Goal: Communication & Community: Answer question/provide support

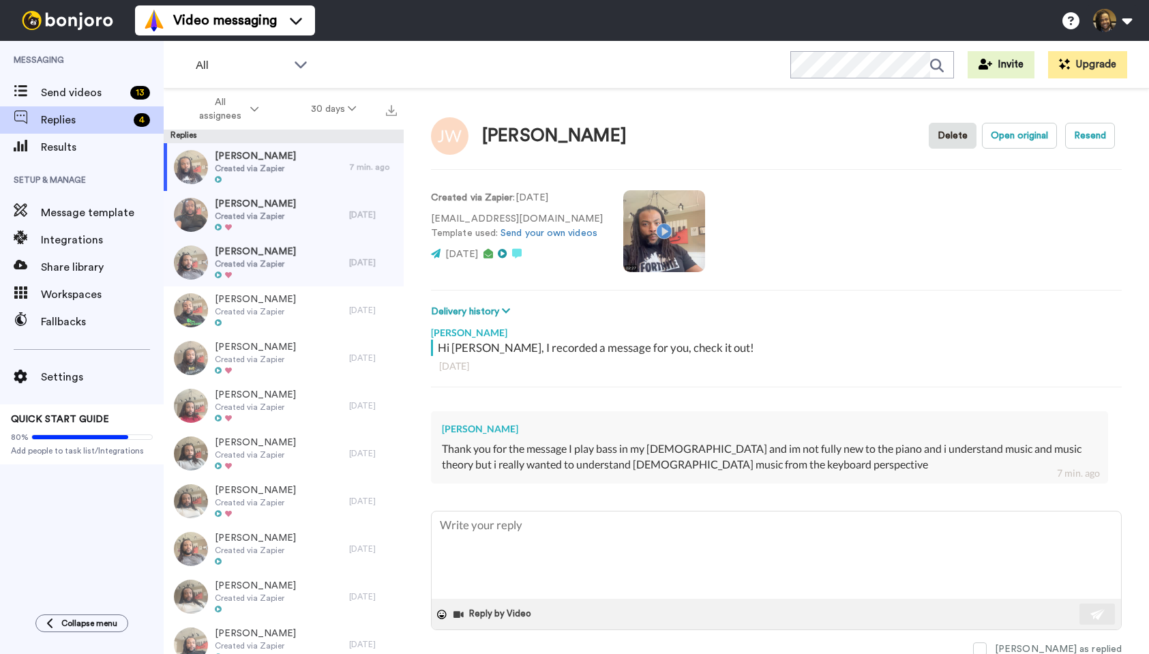
type textarea "x"
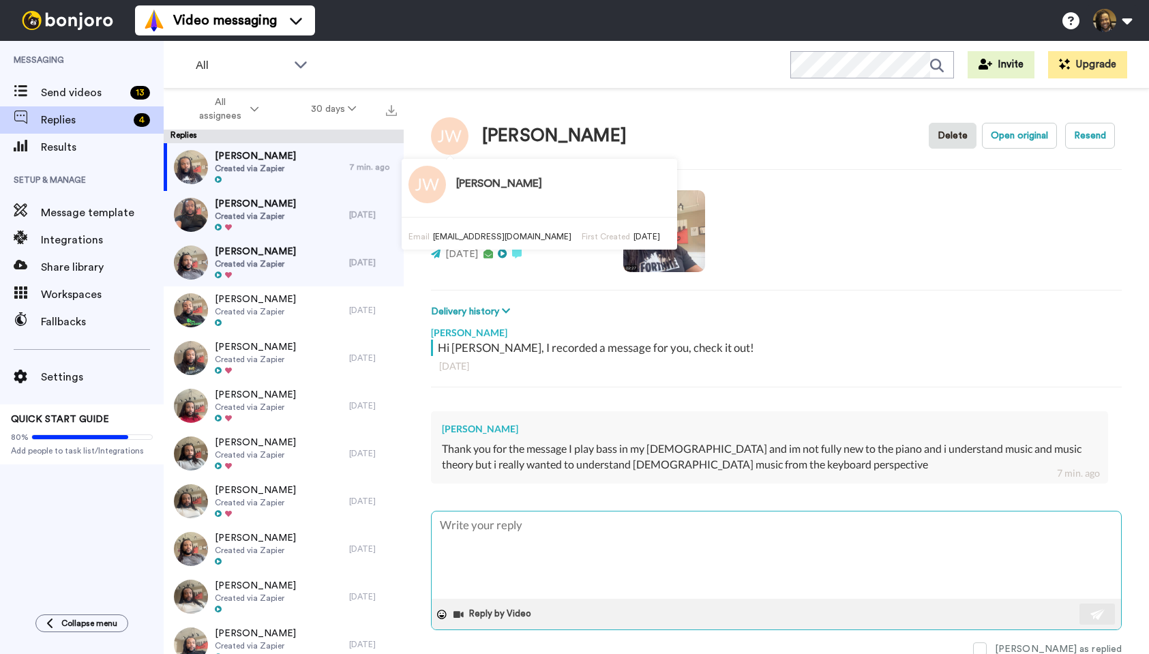
click at [489, 537] on textarea at bounding box center [776, 554] width 689 height 87
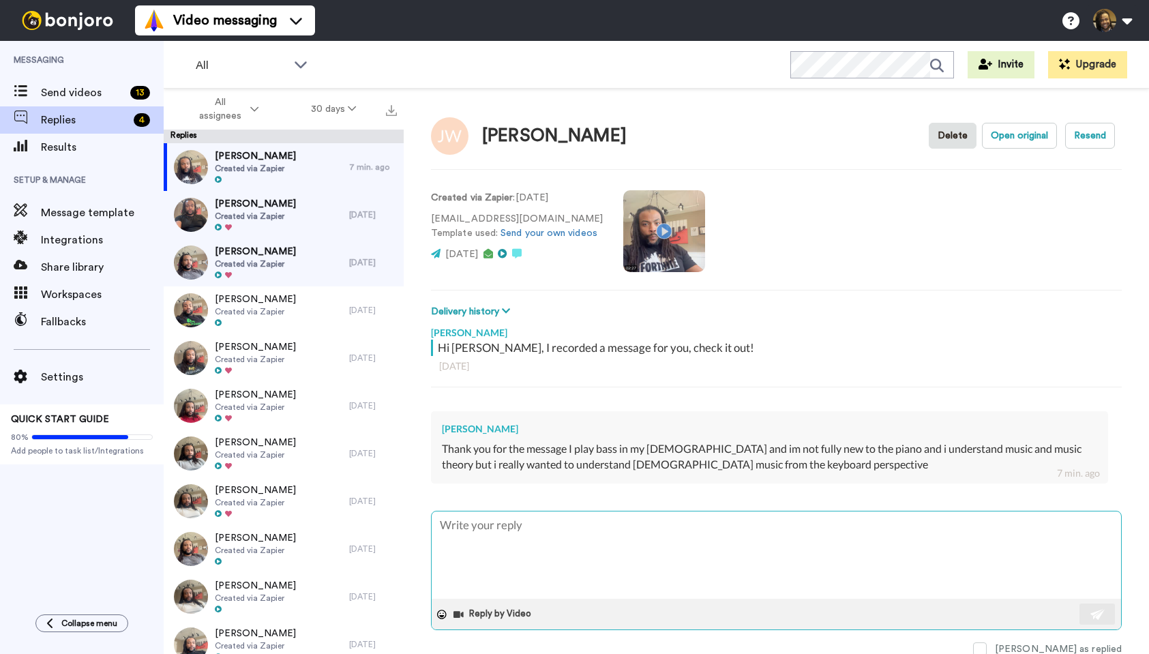
type textarea "A"
type textarea "x"
type textarea "Aw"
type textarea "x"
type textarea "Awe"
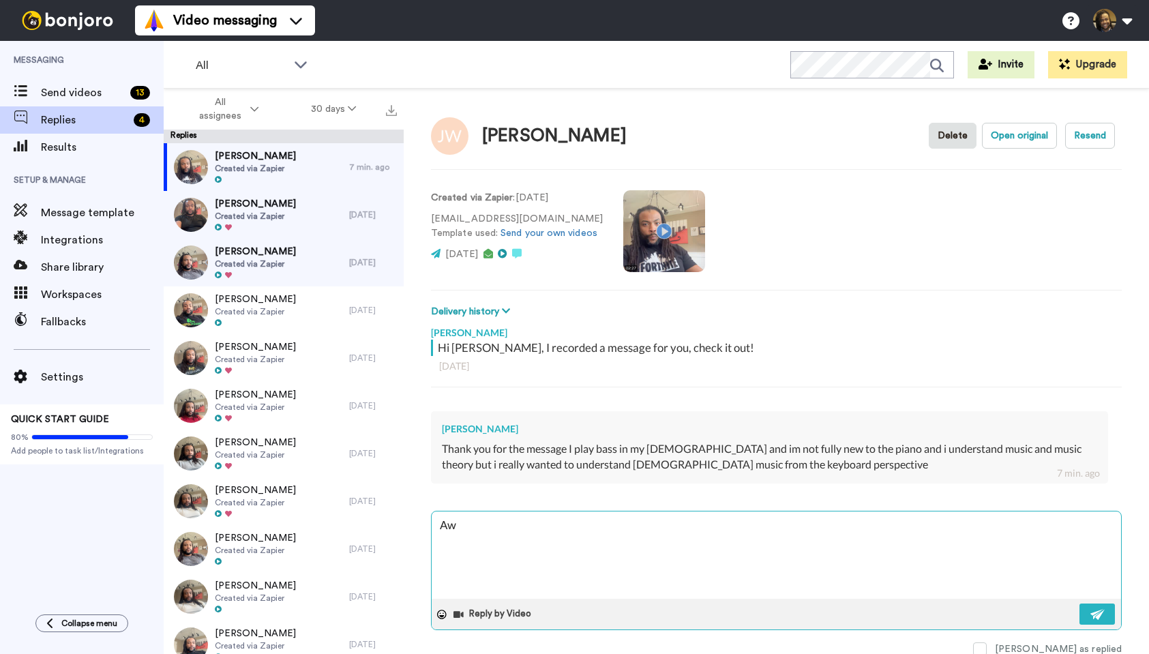
type textarea "x"
type textarea "Awes"
type textarea "x"
type textarea "Aweso"
type textarea "x"
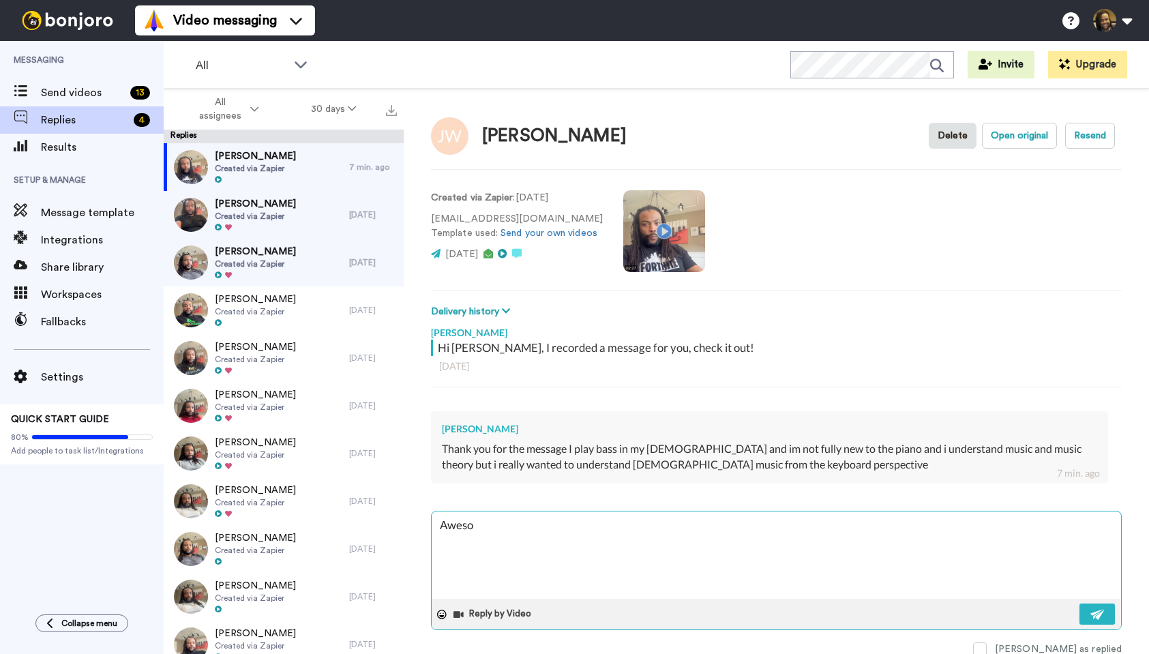
type textarea "Awesom"
type textarea "x"
type textarea "Awesome"
type textarea "x"
type textarea "Awesome,"
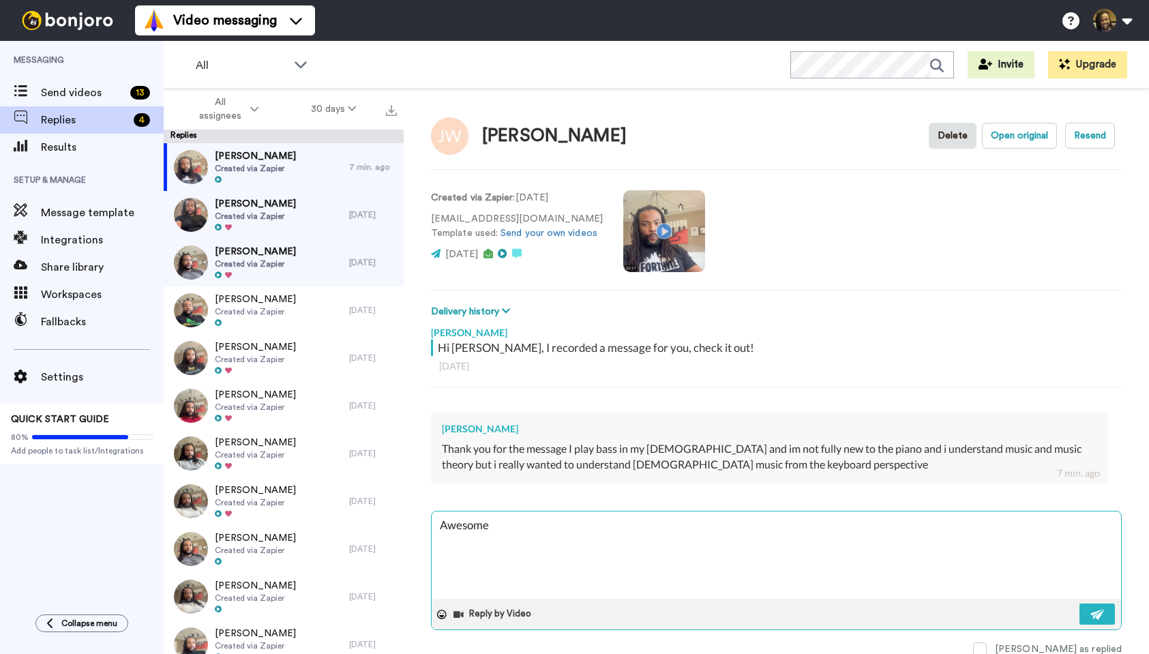
type textarea "x"
type textarea "Awesome,"
type textarea "x"
type textarea "Awesome, y"
type textarea "x"
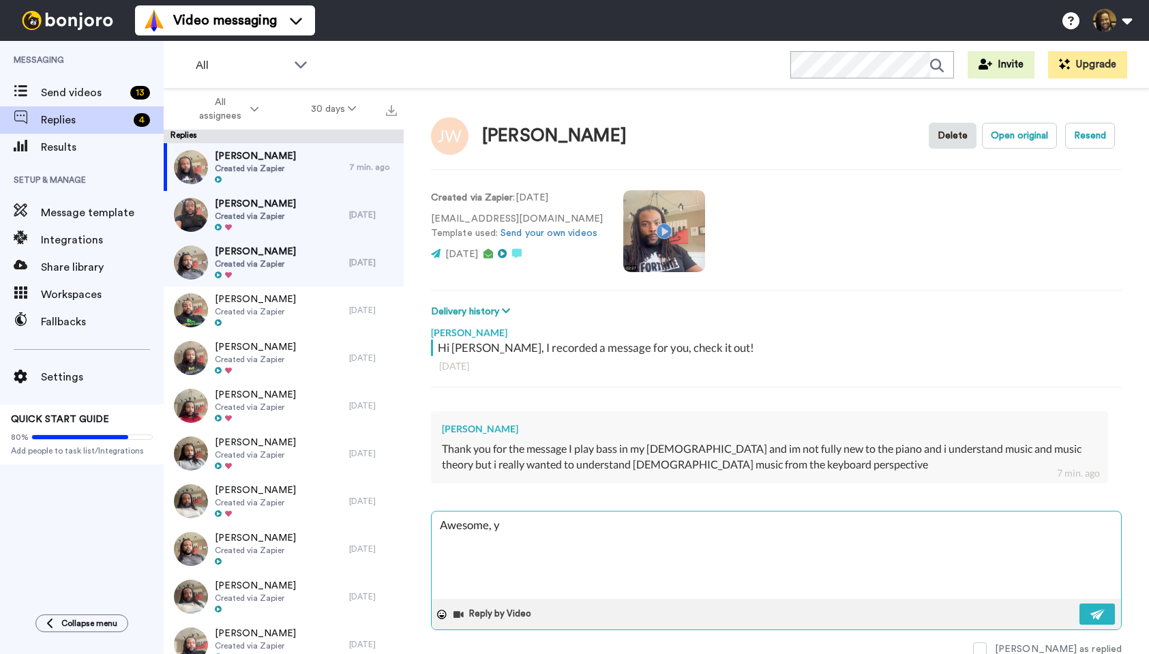
type textarea "Awesome, yo"
type textarea "x"
type textarea "Awesome, you"
type textarea "x"
type textarea "Awesome, you'"
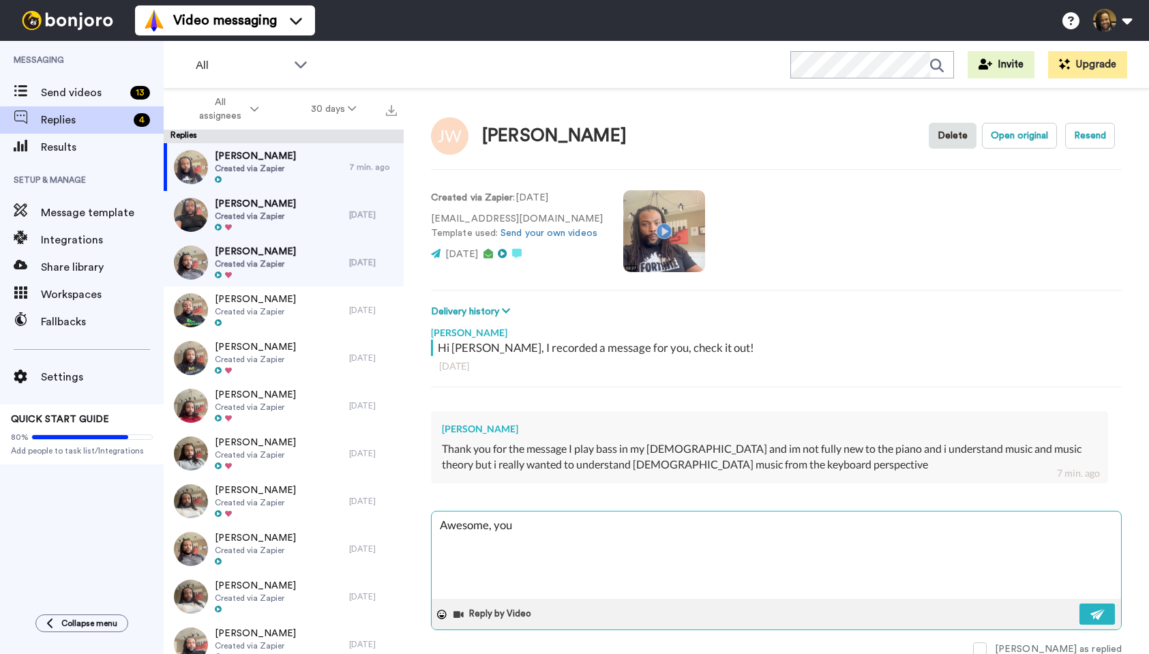
type textarea "x"
type textarea "Awesome, you'e"
type textarea "x"
type textarea "Awesome, you'"
type textarea "x"
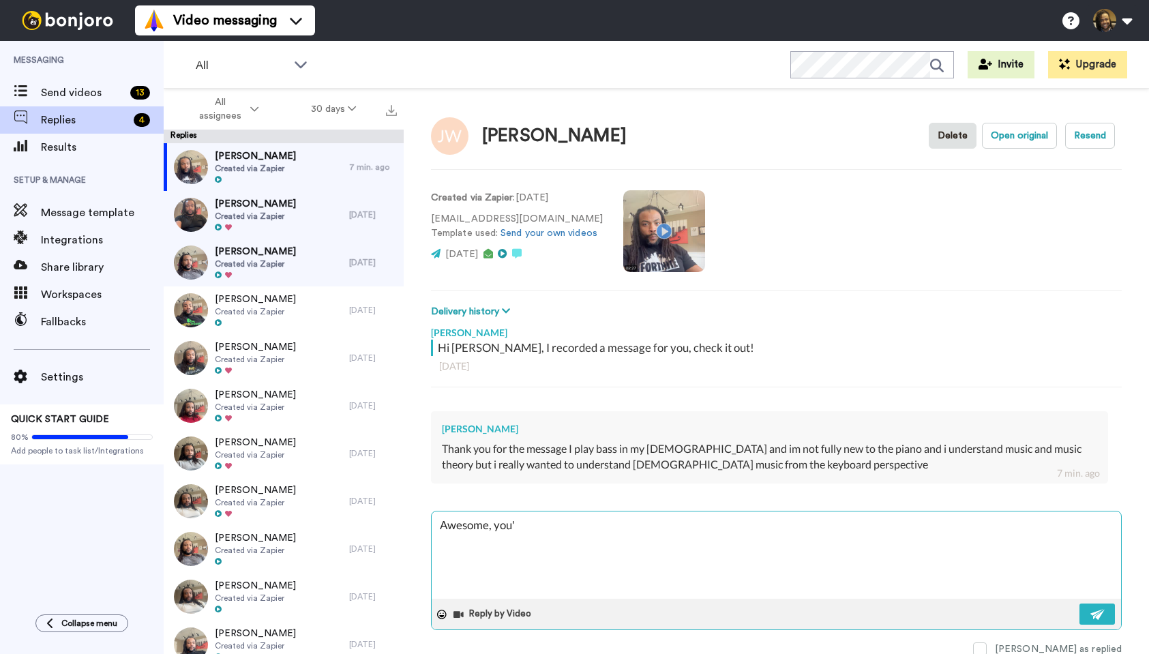
type textarea "Awesome, you'r"
type textarea "x"
type textarea "Awesome, you're"
type textarea "x"
type textarea "Awesome, you're"
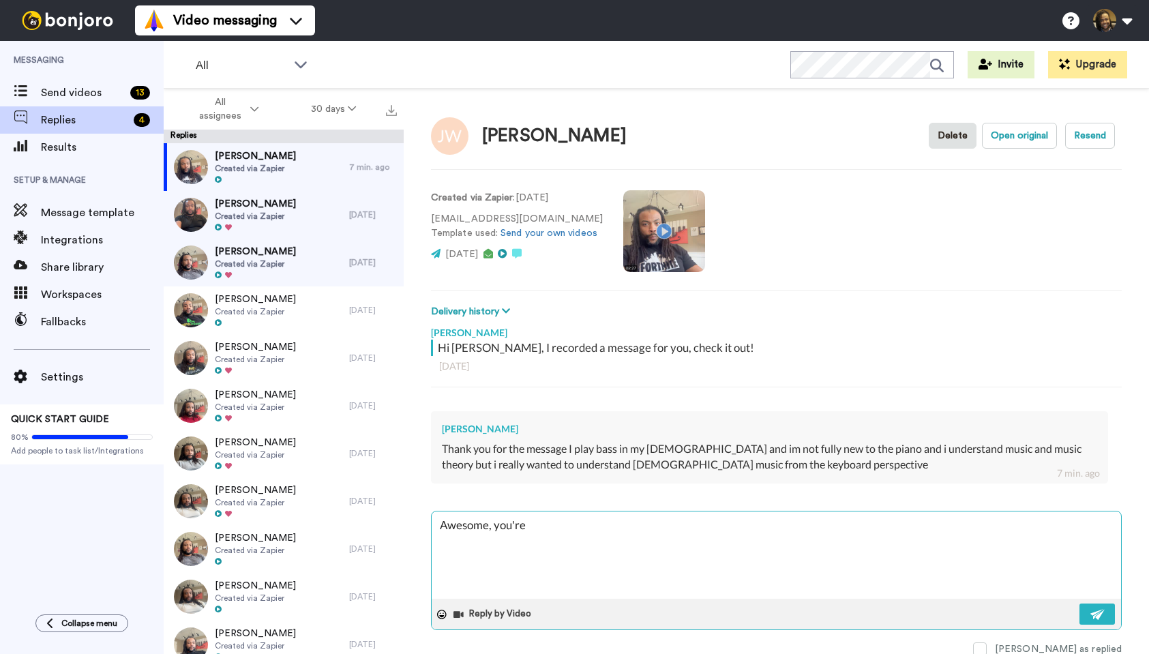
type textarea "x"
type textarea "Awesome, you're d"
type textarea "x"
type textarea "Awesome, you're de"
type textarea "x"
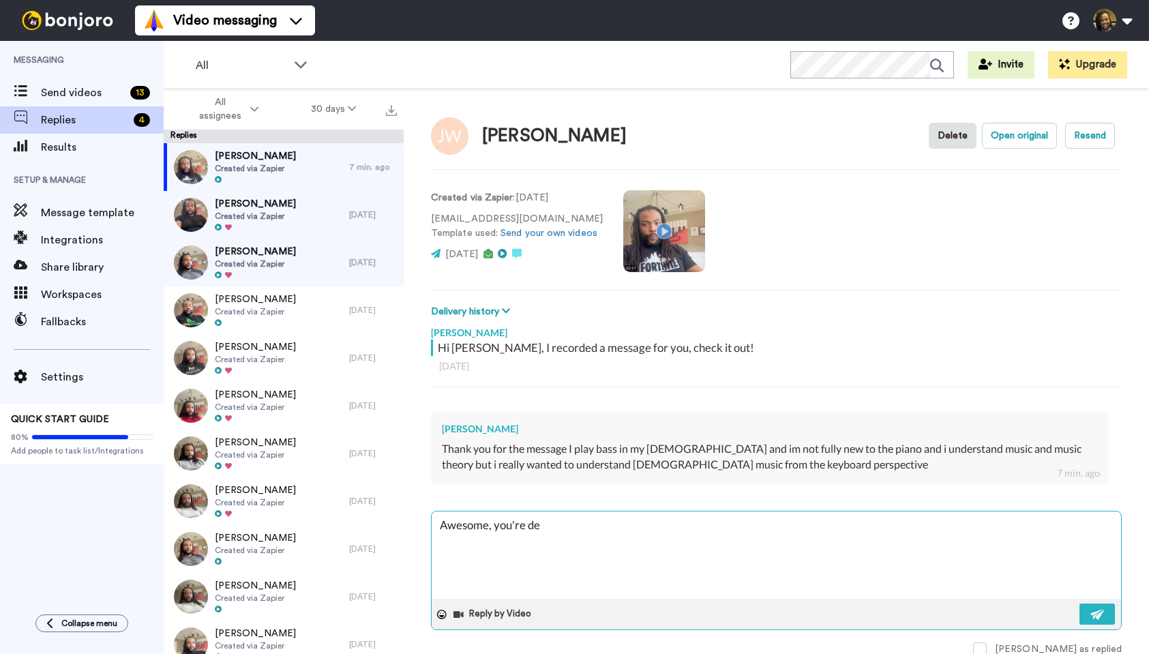
type textarea "Awesome, you're def"
type textarea "x"
type textarea "Awesome, you're defn"
type textarea "x"
type textarea "Awesome, you're [PERSON_NAME]"
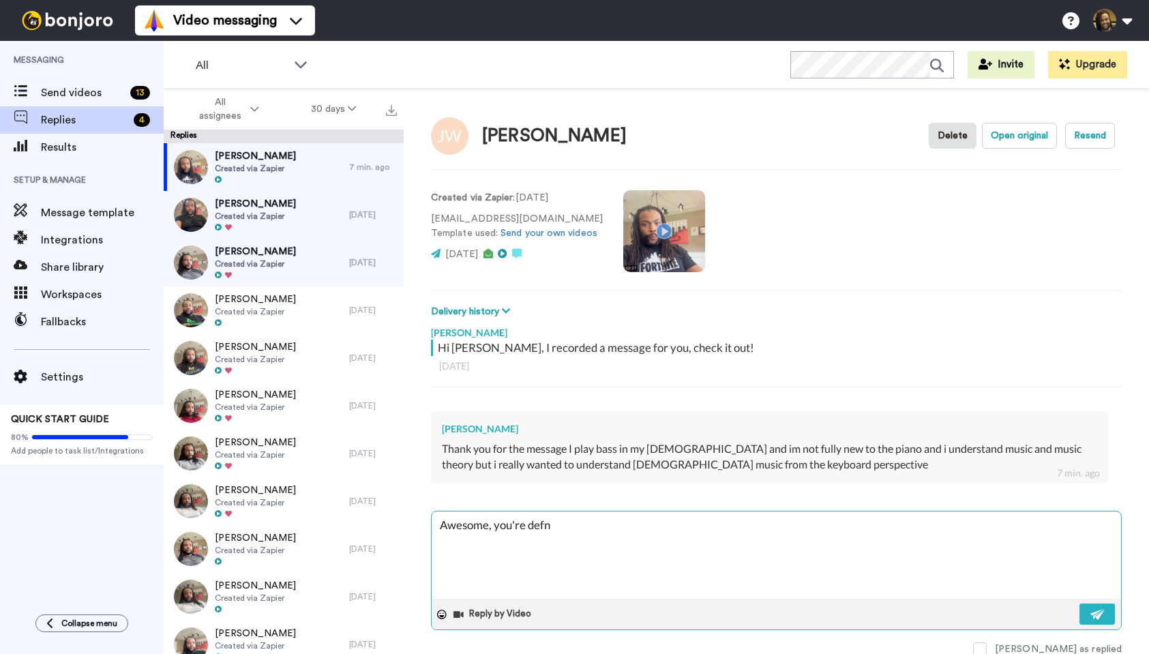
type textarea "x"
type textarea "Awesome, you're defnit"
type textarea "x"
type textarea "Awesome, you're defnite"
type textarea "x"
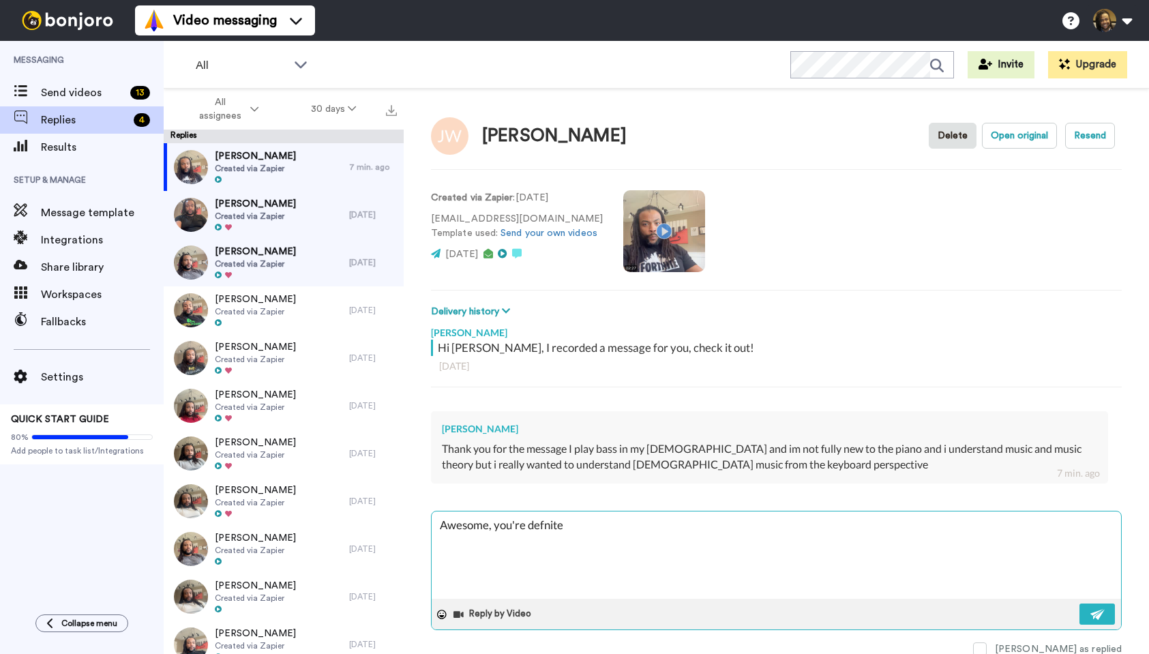
type textarea "Awesome, you're defnitel"
type textarea "x"
type textarea "Awesome, you're defnitely"
type textarea "x"
type textarea "Awesome, you're defnitely"
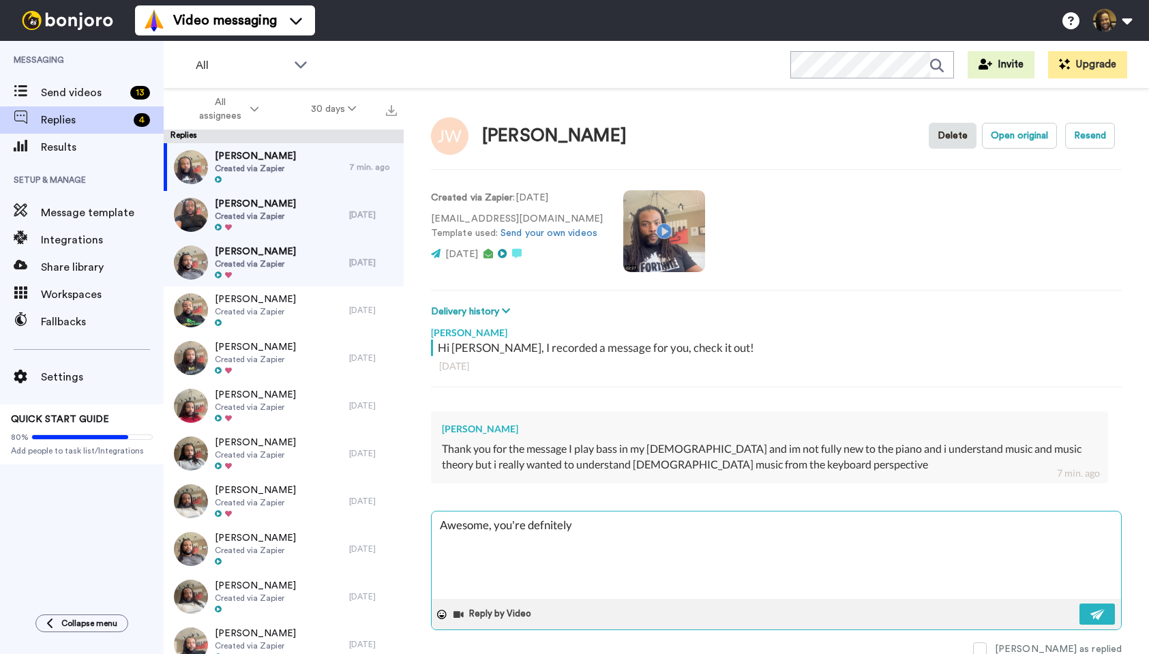
type textarea "x"
type textarea "Awesome, you're defnitely i"
type textarea "x"
type textarea "Awesome, you're defnitely in"
type textarea "x"
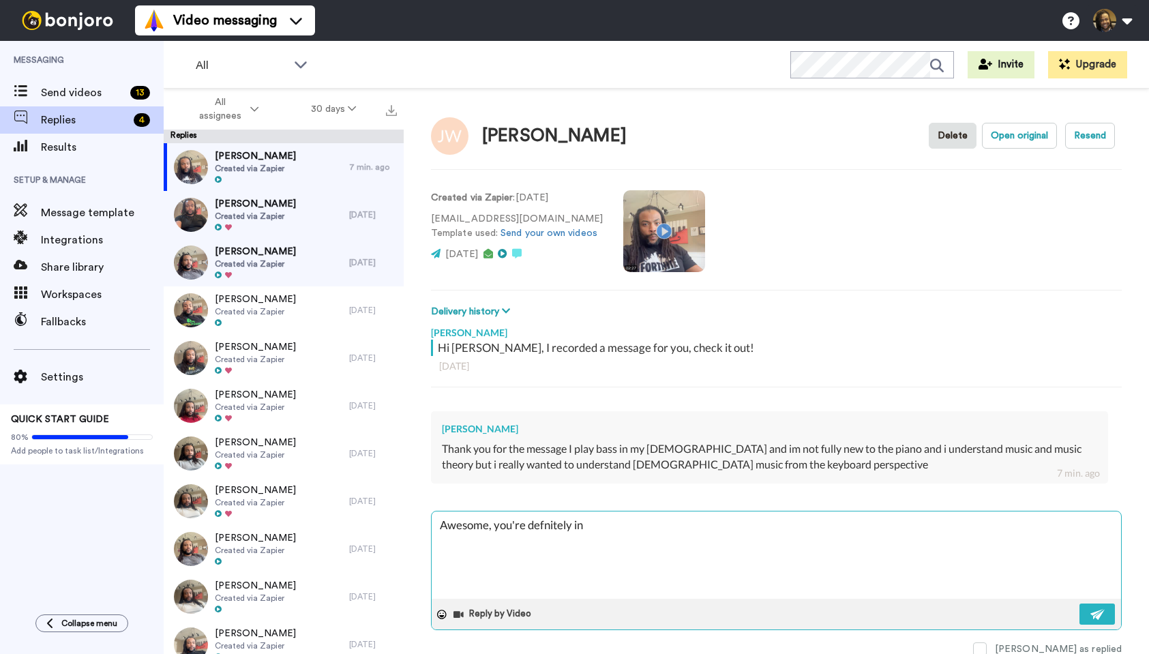
type textarea "Awesome, you're defnitely in"
type textarea "x"
type textarea "Awesome, you're defnitely in t"
type textarea "x"
type textarea "Awesome, you're defnitely in th"
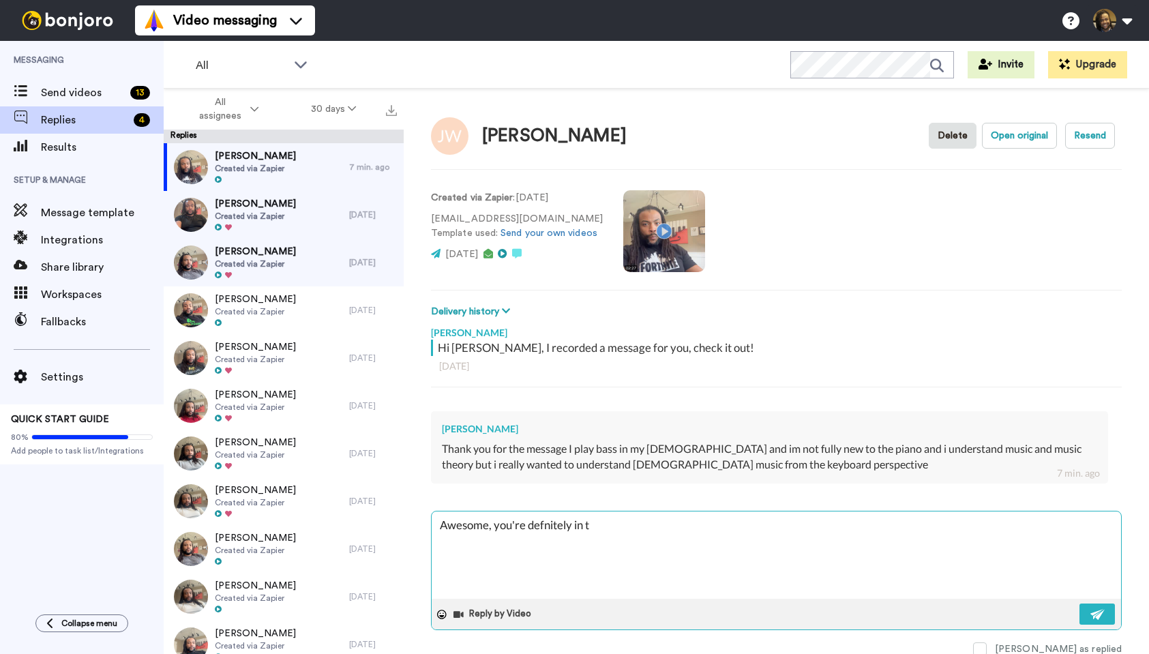
type textarea "x"
type textarea "Awesome, you're defnitely in the"
type textarea "x"
type textarea "Awesome, you're defnitely in the"
type textarea "x"
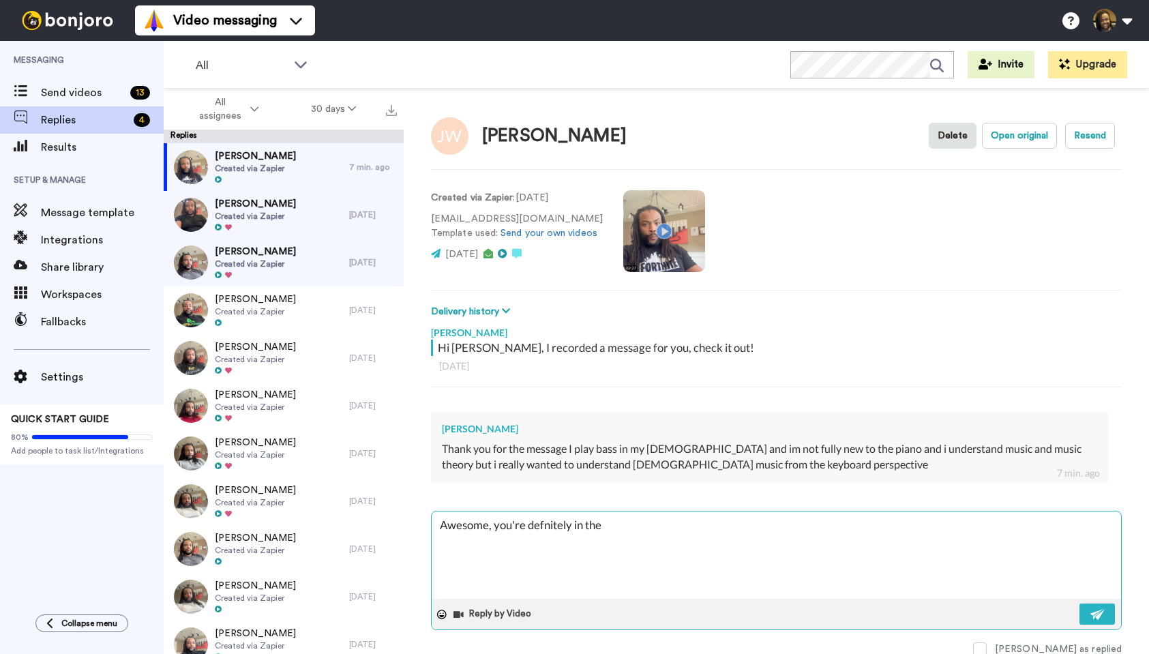
type textarea "Awesome, you're defnitely in the r"
type textarea "x"
type textarea "Awesome, you're defnitely in the ri"
type textarea "x"
type textarea "Awesome, you're defnitely in the rig"
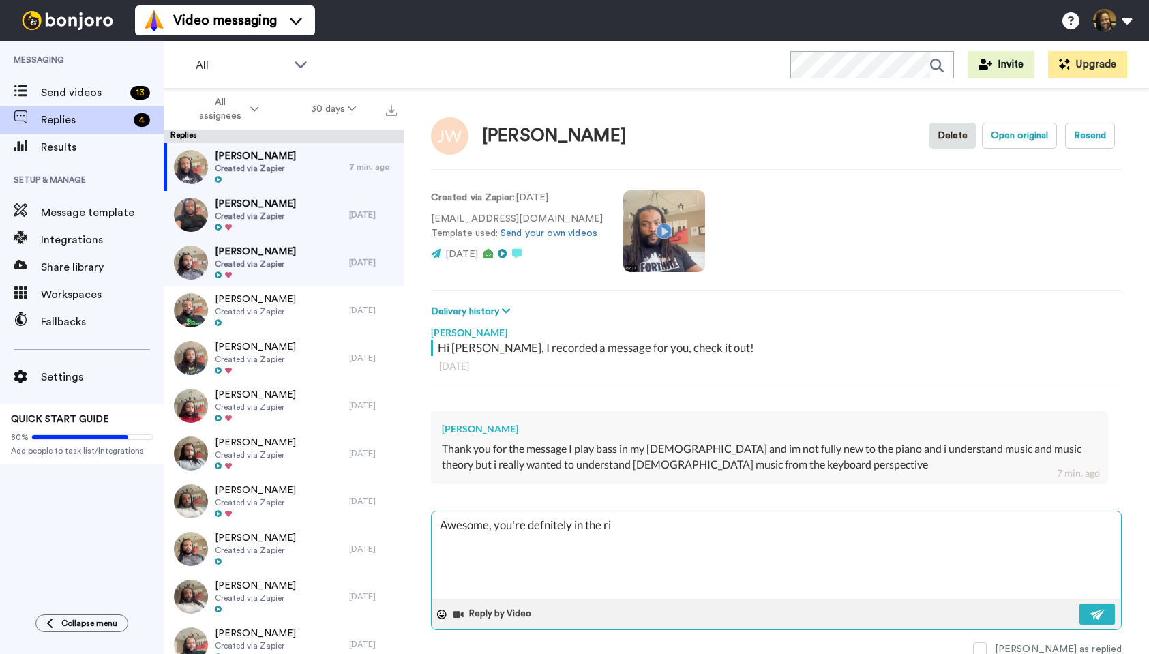
type textarea "x"
type textarea "Awesome, you're defnitely in the righ"
type textarea "x"
type textarea "Awesome, you're defnitely in the right"
type textarea "x"
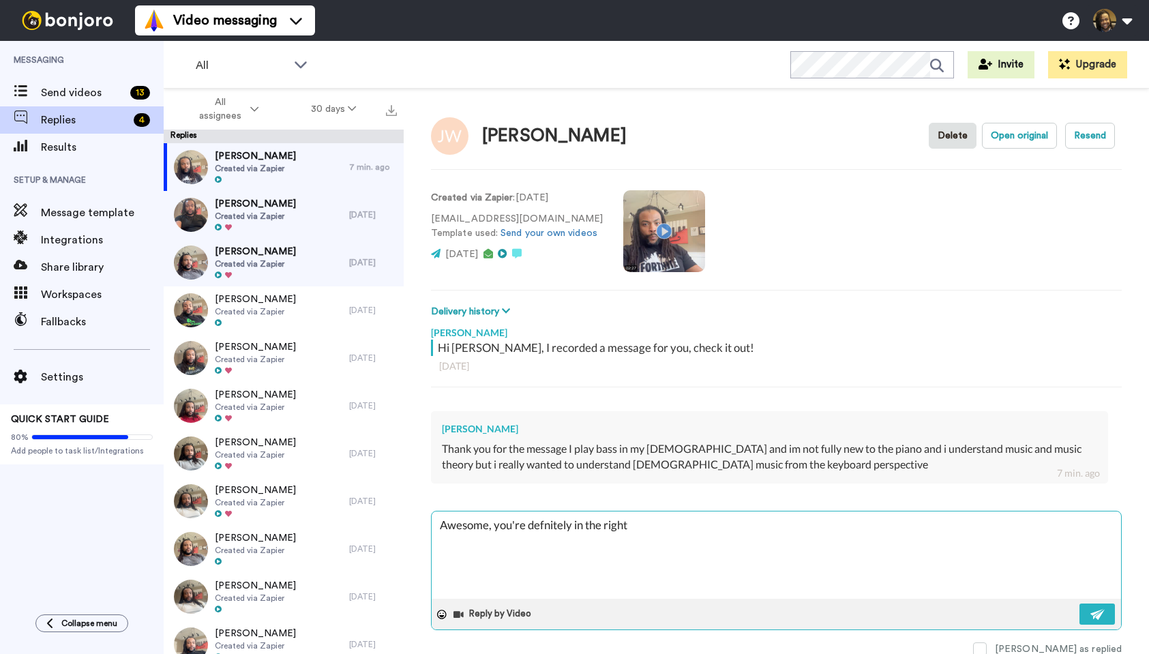
type textarea "Awesome, you're defnitely in the right"
type textarea "x"
type textarea "Awesome, you're defnitely in the right p"
type textarea "x"
type textarea "Awesome, you're defnitely in the right pl"
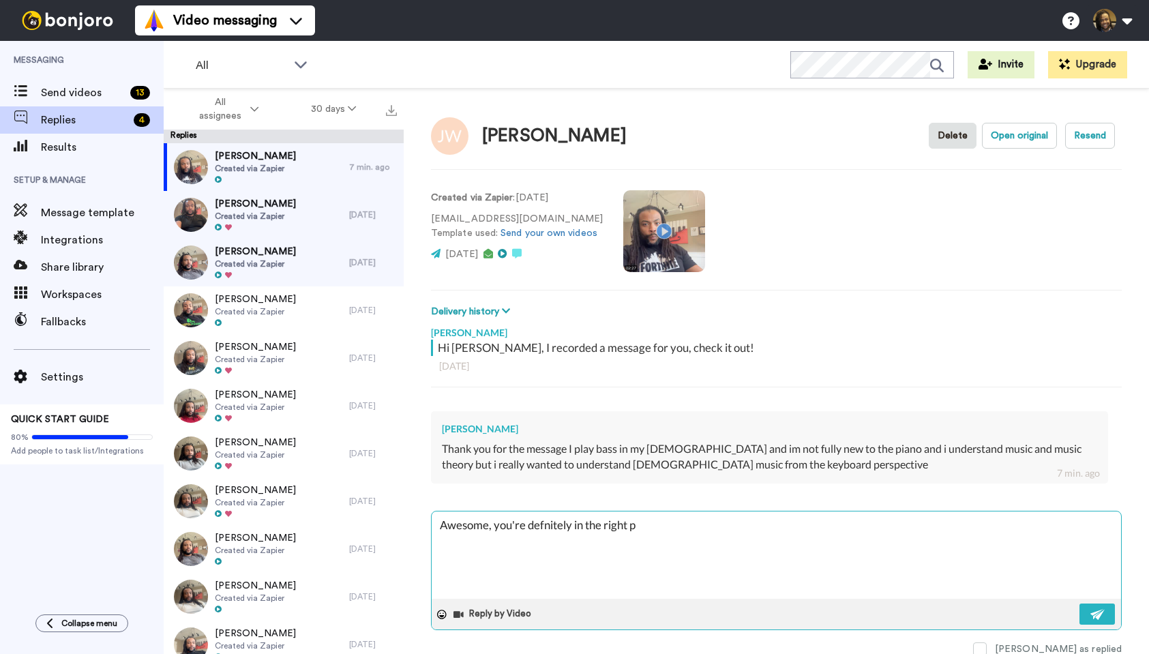
type textarea "x"
type textarea "Awesome, you're defnitely in the right pla"
type textarea "x"
type textarea "Awesome, you're defnitely in the right plac"
type textarea "x"
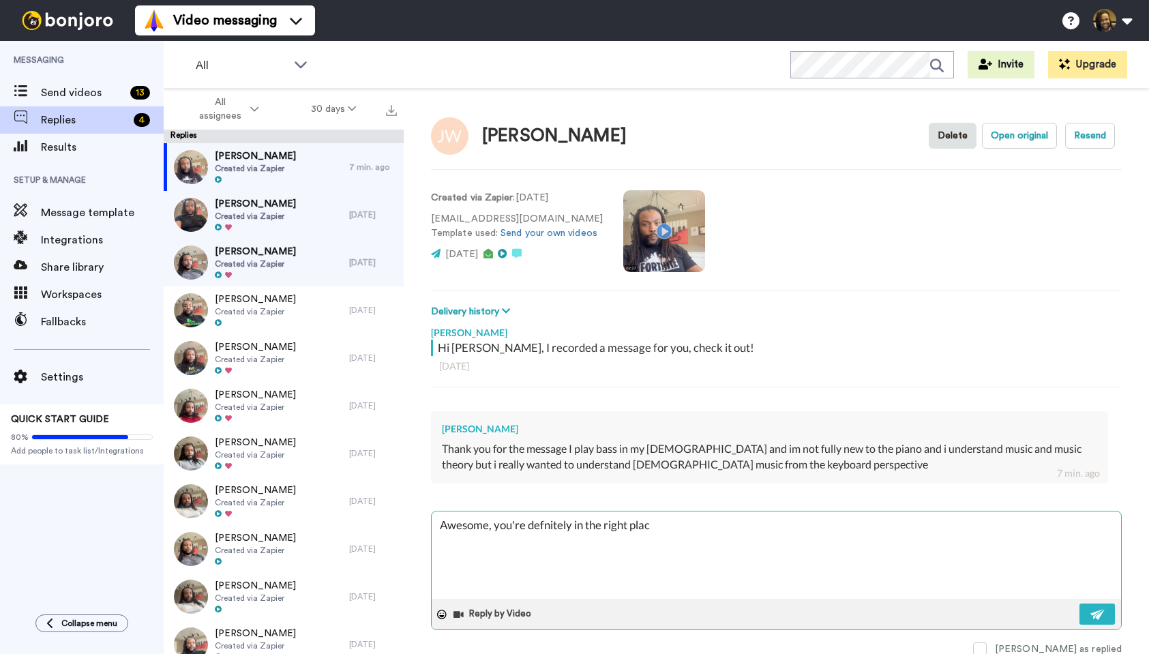
type textarea "Awesome, you're defnitely in the right place"
type textarea "x"
type textarea "Awesome, you're defnitely in the right place."
type textarea "x"
type textarea "Awesome, you're defnitely in the right place."
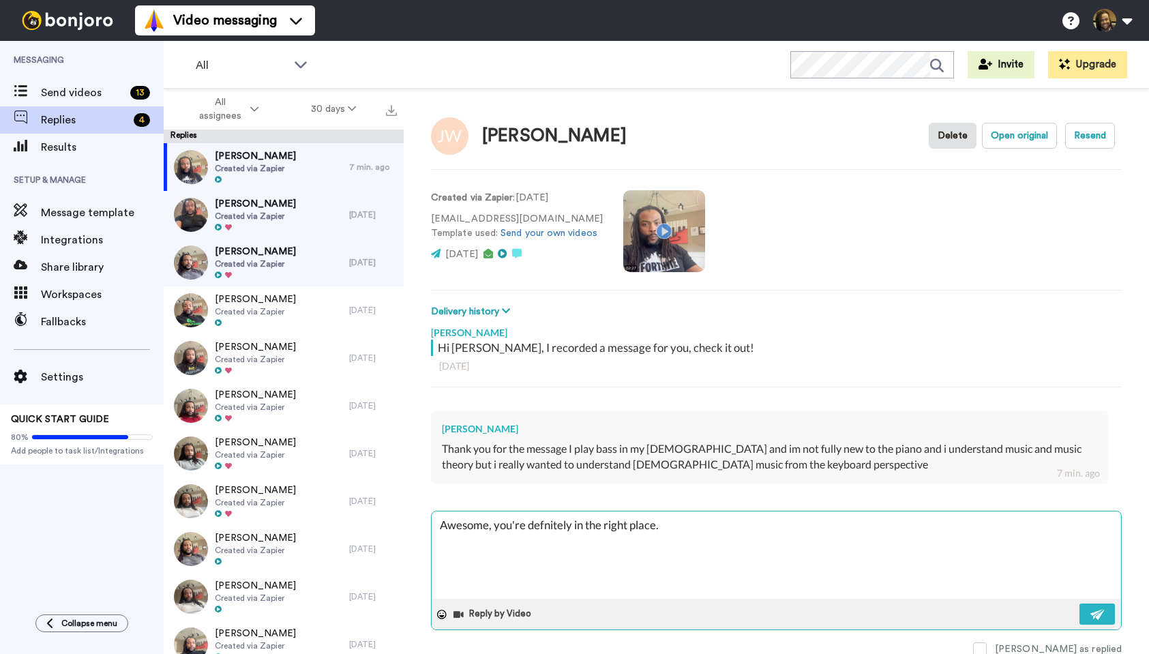
type textarea "x"
type textarea "Awesome, you're defnitely in the right place. P"
type textarea "x"
type textarea "Awesome, you're defnitely in the right place. Pl"
type textarea "x"
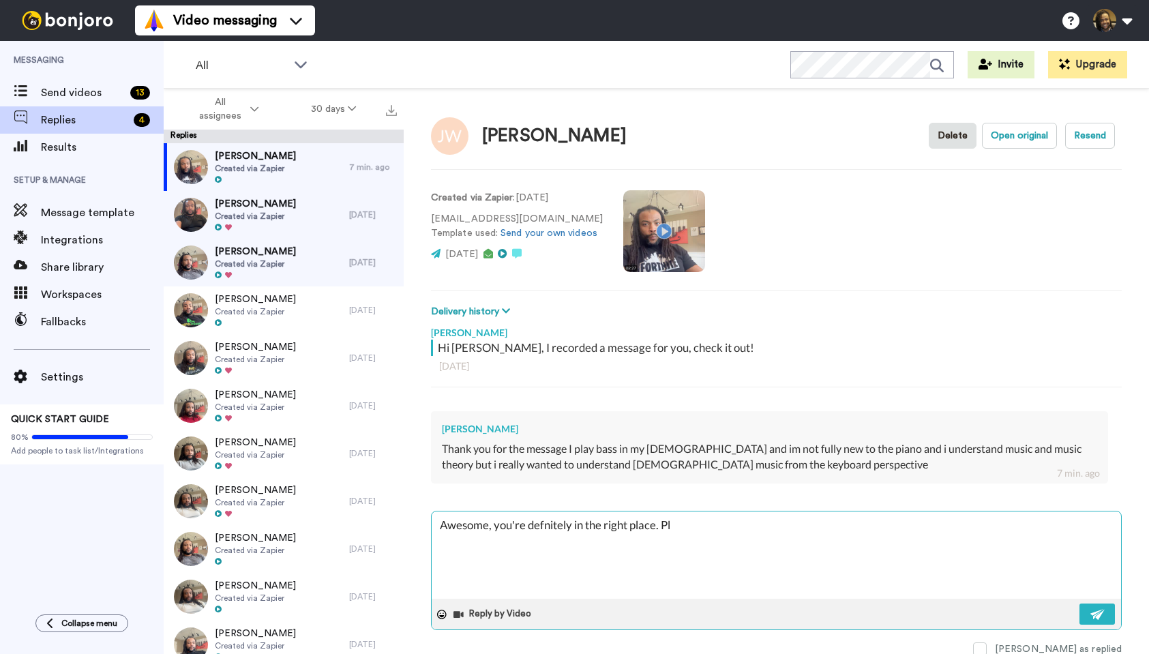
type textarea "Awesome, you're defnitely in the right place. Ple"
type textarea "x"
type textarea "Awesome, you're defnitely in the right place. [GEOGRAPHIC_DATA]"
type textarea "x"
type textarea "Awesome, you're defnitely in the right place. Pleas"
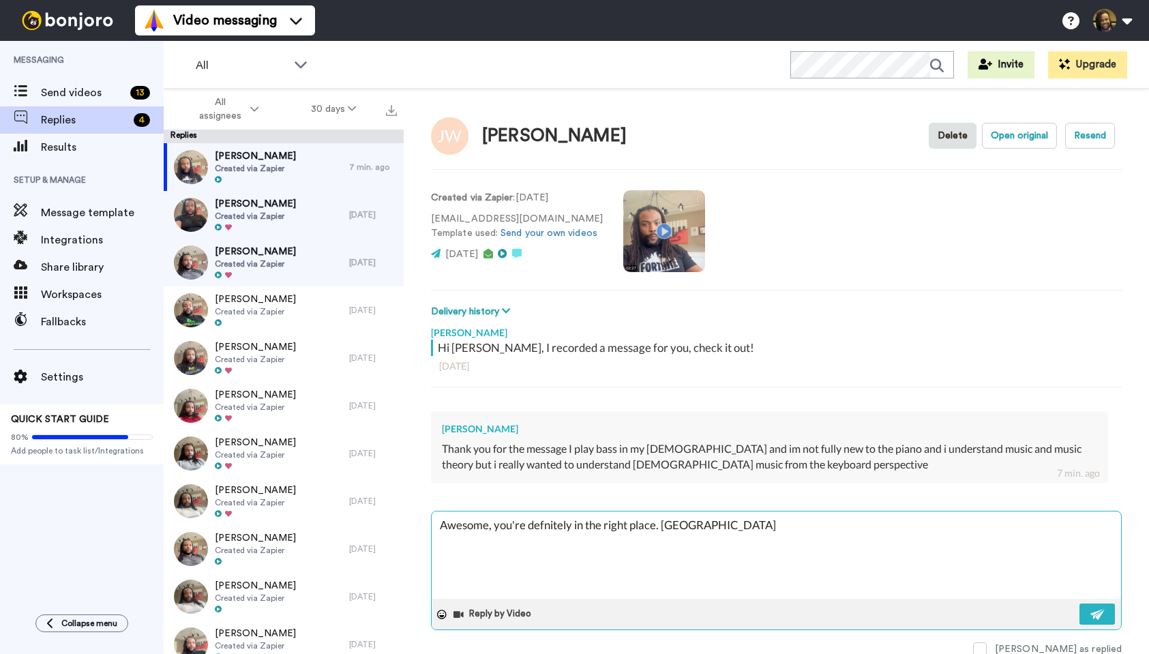
type textarea "x"
type textarea "Awesome, you're defnitely in the right place. Please"
type textarea "x"
type textarea "Awesome, you're defnitely in the right place. Please"
type textarea "x"
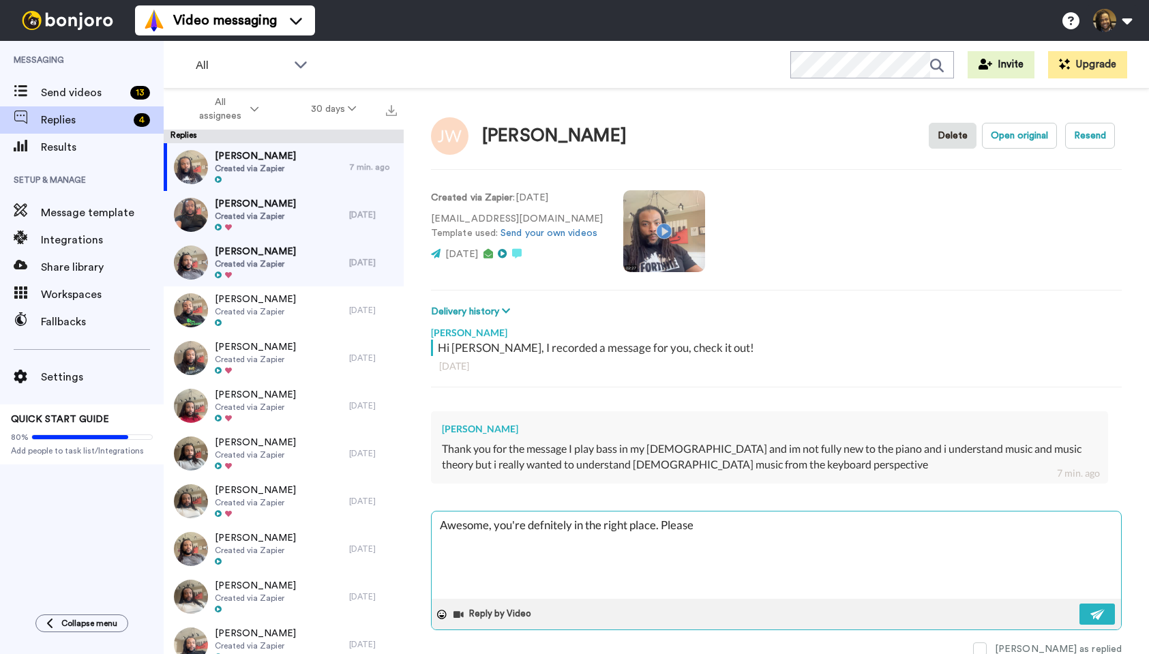
type textarea "Awesome, you're defnitely in the right place. Please l"
type textarea "x"
type textarea "Awesome, you're defnitely in the right place. Please le"
type textarea "x"
type textarea "Awesome, you're defnitely in the right place. Please let"
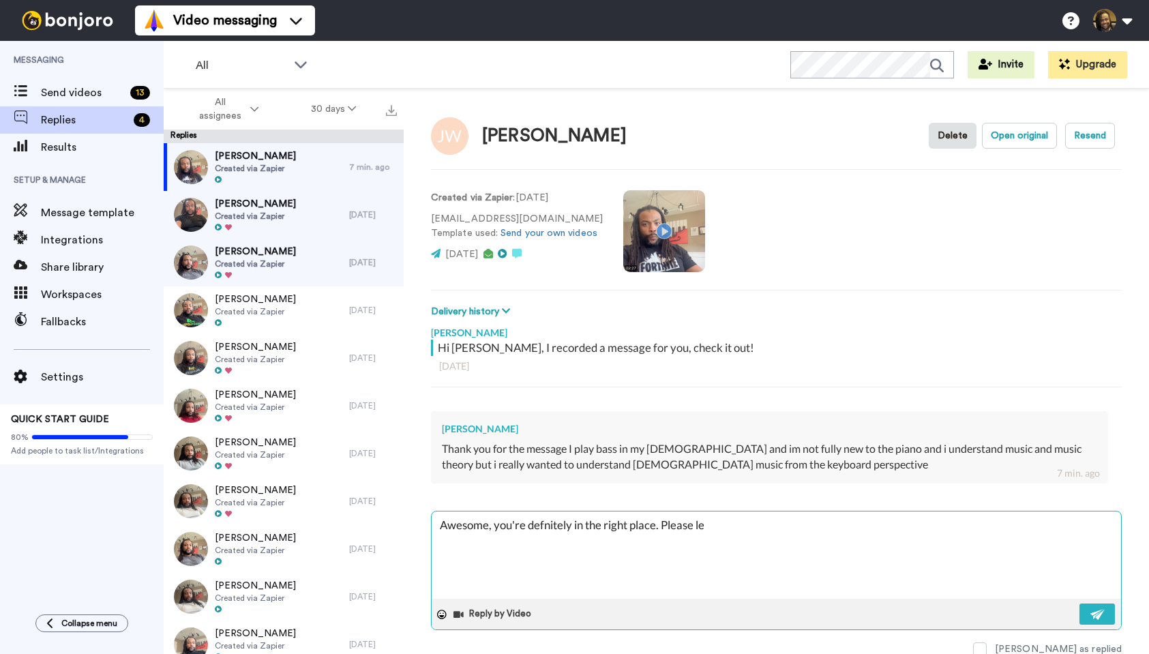
type textarea "x"
type textarea "Awesome, you're defnitely in the right place. Please let"
type textarea "x"
type textarea "Awesome, you're defnitely in the right place. Please let m"
type textarea "x"
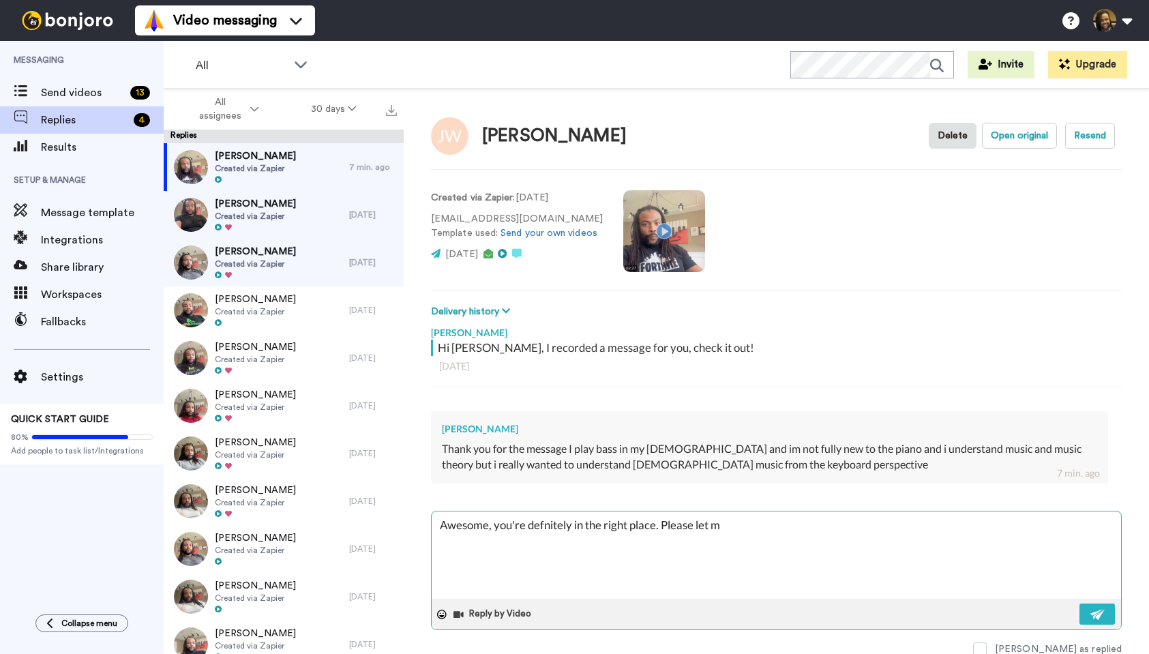
type textarea "Awesome, you're defnitely in the right place. Please let me"
type textarea "x"
type textarea "Awesome, you're defnitely in the right place. Please let me"
type textarea "x"
type textarea "Awesome, you're defnitely in the right place. Please let me k"
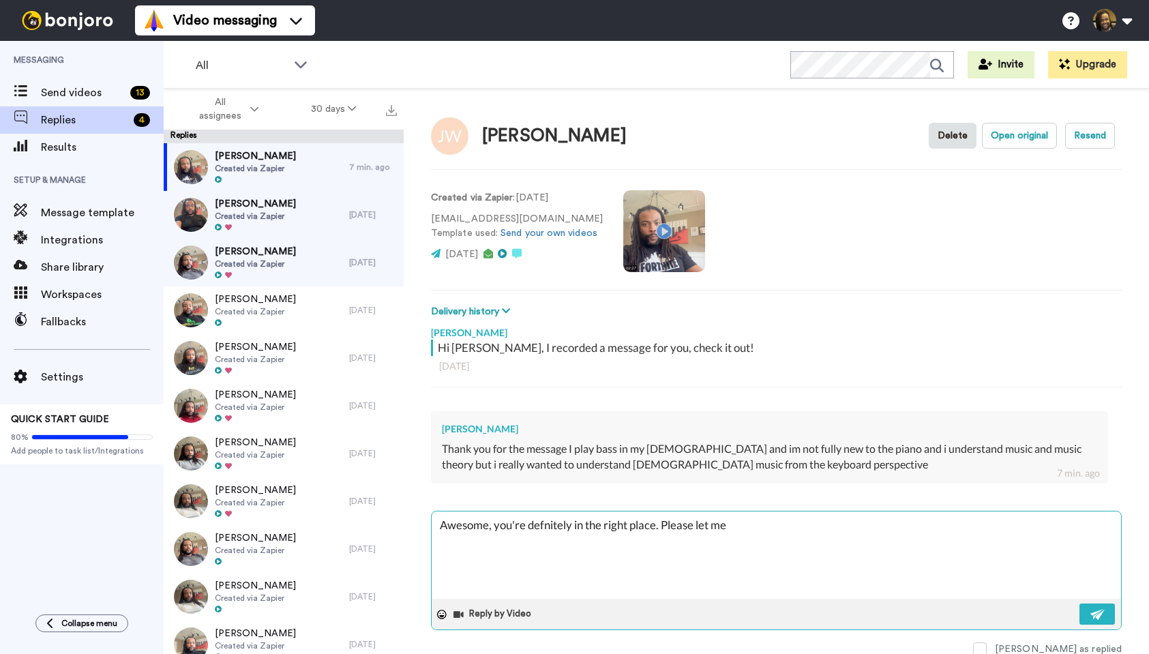
type textarea "x"
type textarea "Awesome, you're defnitely in the right place. Please let me kn"
type textarea "x"
type textarea "Awesome, you're defnitely in the right place. Please let me kno"
type textarea "x"
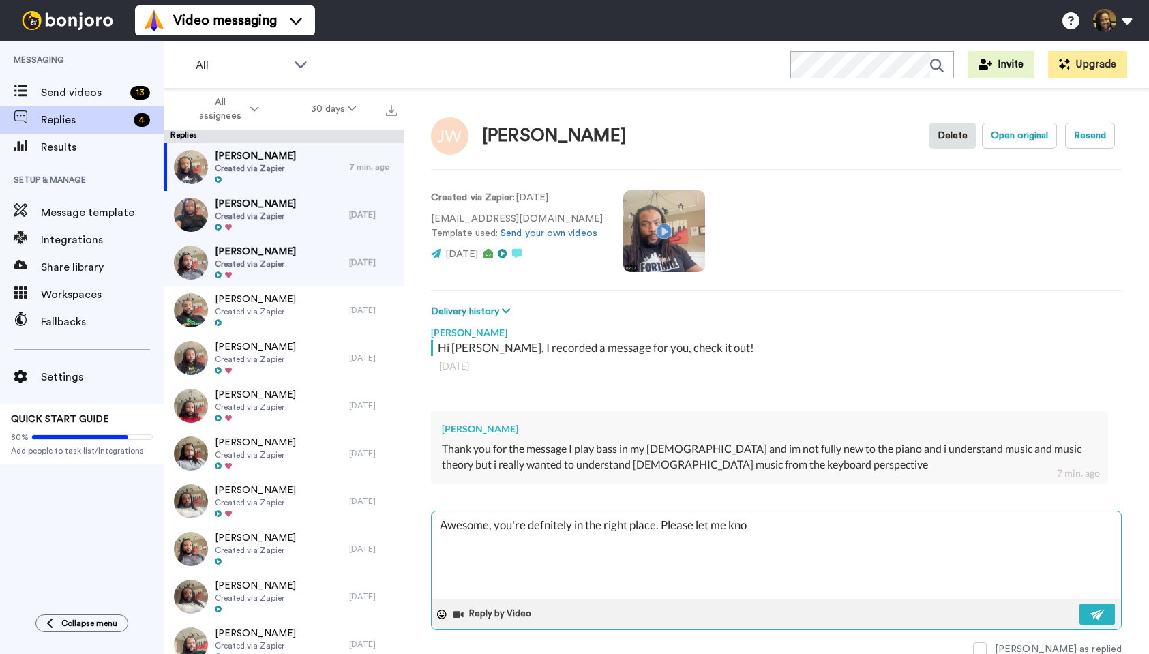
type textarea "Awesome, you're defnitely in the right place. Please let me know"
type textarea "x"
type textarea "Awesome, you're defnitely in the right place. Please let me know"
type textarea "x"
type textarea "Awesome, you're defnitely in the right place. Please let me know i"
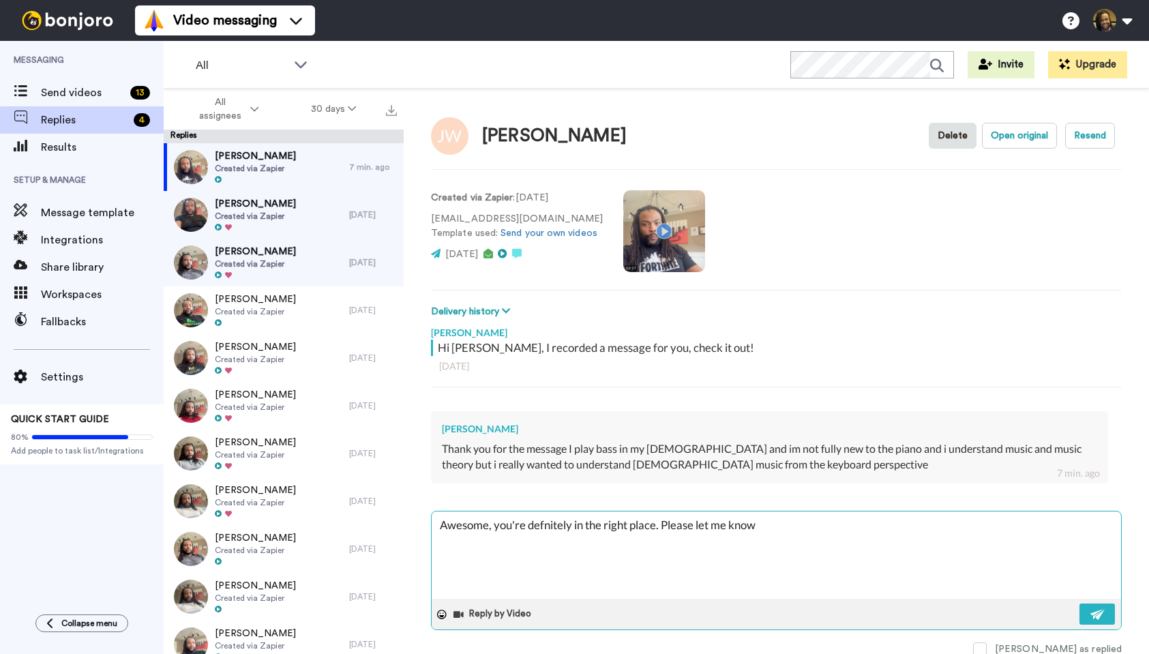
type textarea "x"
type textarea "Awesome, you're defnitely in the right place. Please let me know if"
type textarea "x"
type textarea "Awesome, you're defnitely in the right place. Please let me know if"
type textarea "x"
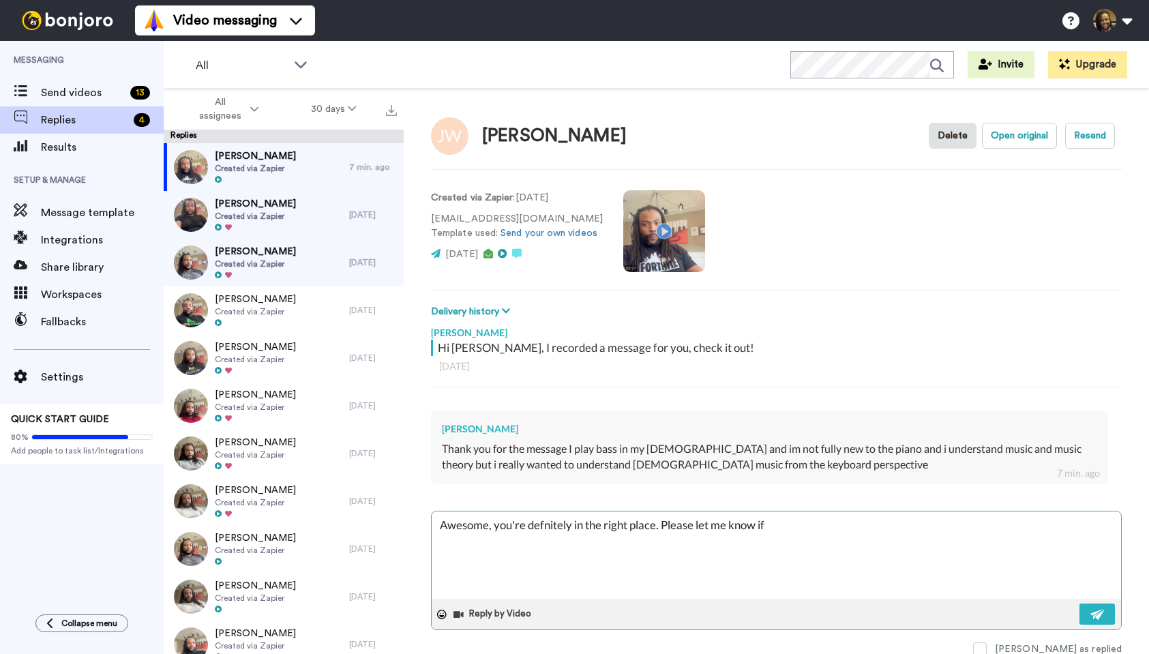
type textarea "Awesome, you're defnitely in the right place. Please let me know if I"
type textarea "x"
type textarea "Awesome, you're defnitely in the right place. Please let me know if I"
type textarea "x"
type textarea "Awesome, you're defnitely in the right place. Please let me know if I c"
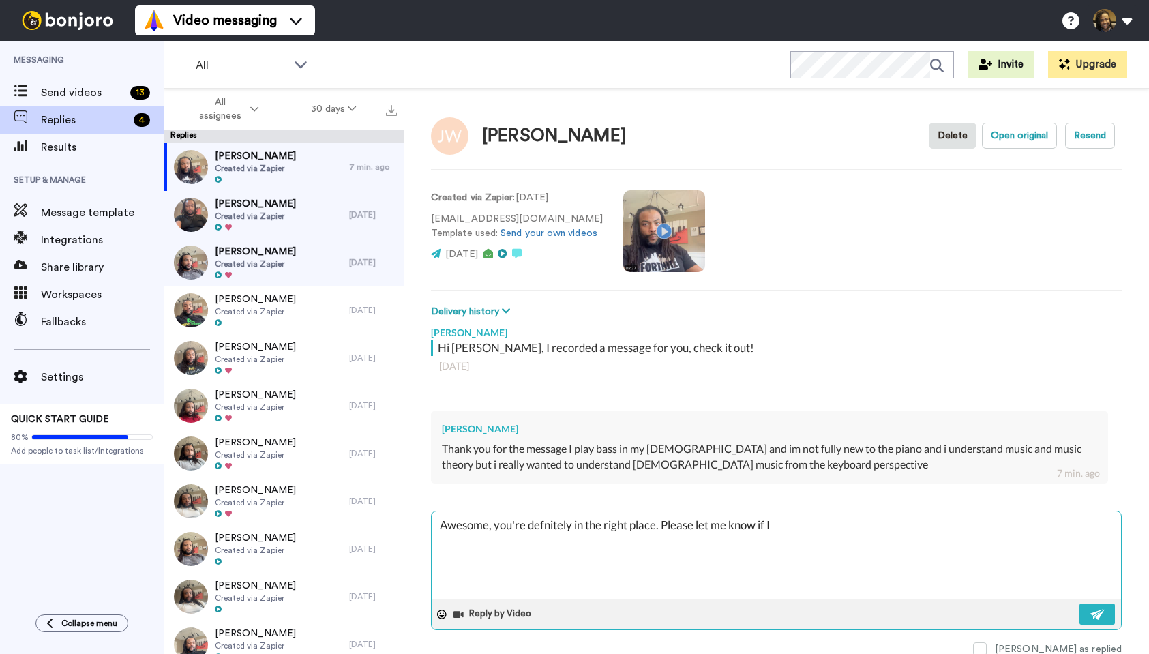
type textarea "x"
type textarea "Awesome, you're defnitely in the right place. Please let me know if I ca"
type textarea "x"
type textarea "Awesome, you're defnitely in the right place. Please let me know if I can"
type textarea "x"
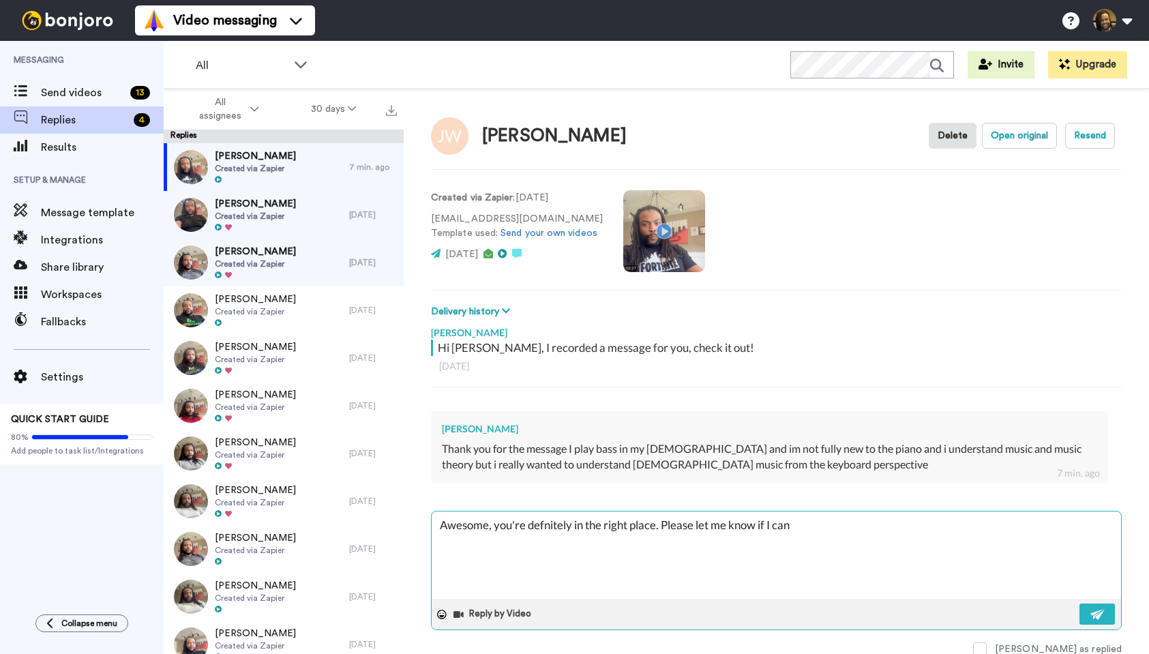
type textarea "Awesome, you're defnitely in the right place. Please let me know if I can"
type textarea "x"
type textarea "Awesome, you're defnitely in the right place. Please let me know if I can h"
type textarea "x"
type textarea "Awesome, you're defnitely in the right place. Please let me know if I can he"
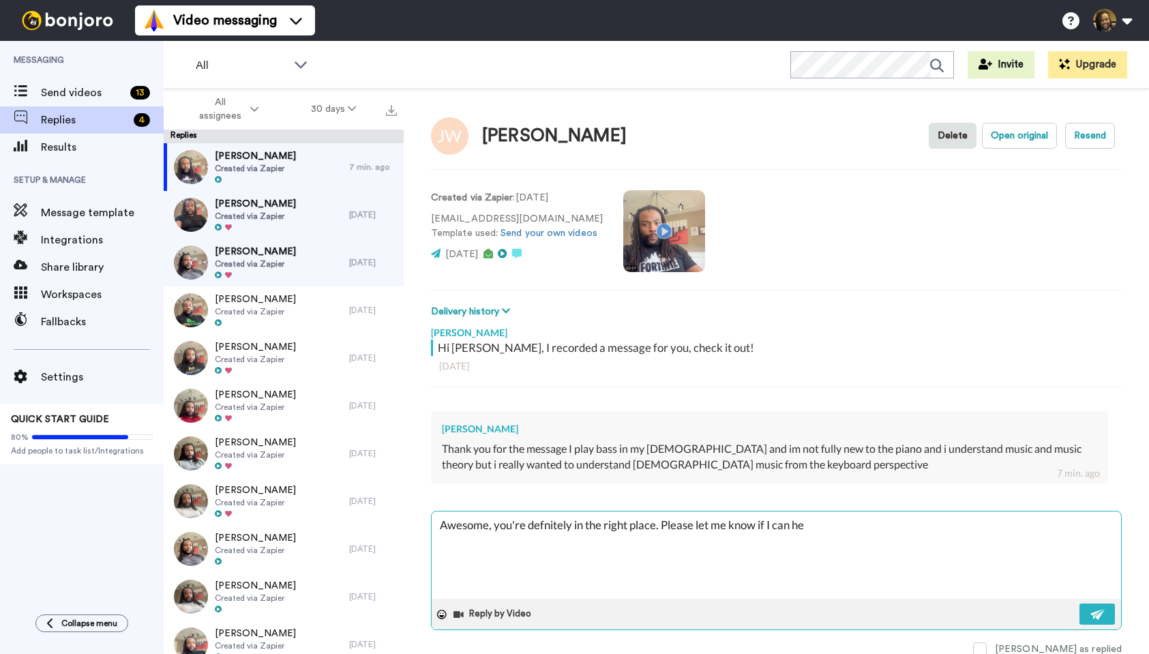
type textarea "x"
type textarea "Awesome, you're defnitely in the right place. Please let me know if I can hel"
type textarea "x"
type textarea "Awesome, you're defnitely in the right place. Please let me know if I can help"
type textarea "x"
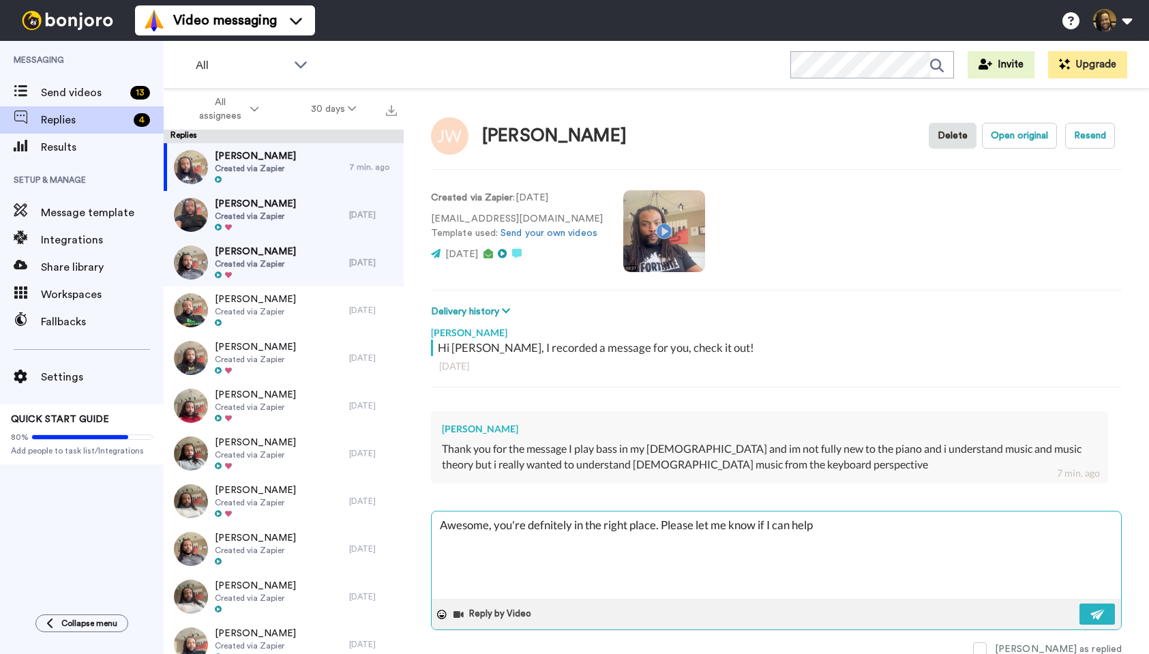
type textarea "Awesome, you're defnitely in the right place. Please let me know if I can help"
type textarea "x"
type textarea "Awesome, you're defnitely in the right place. Please let me know if I can help w"
type textarea "x"
type textarea "Awesome, you're defnitely in the right place. Please let me know if I can help …"
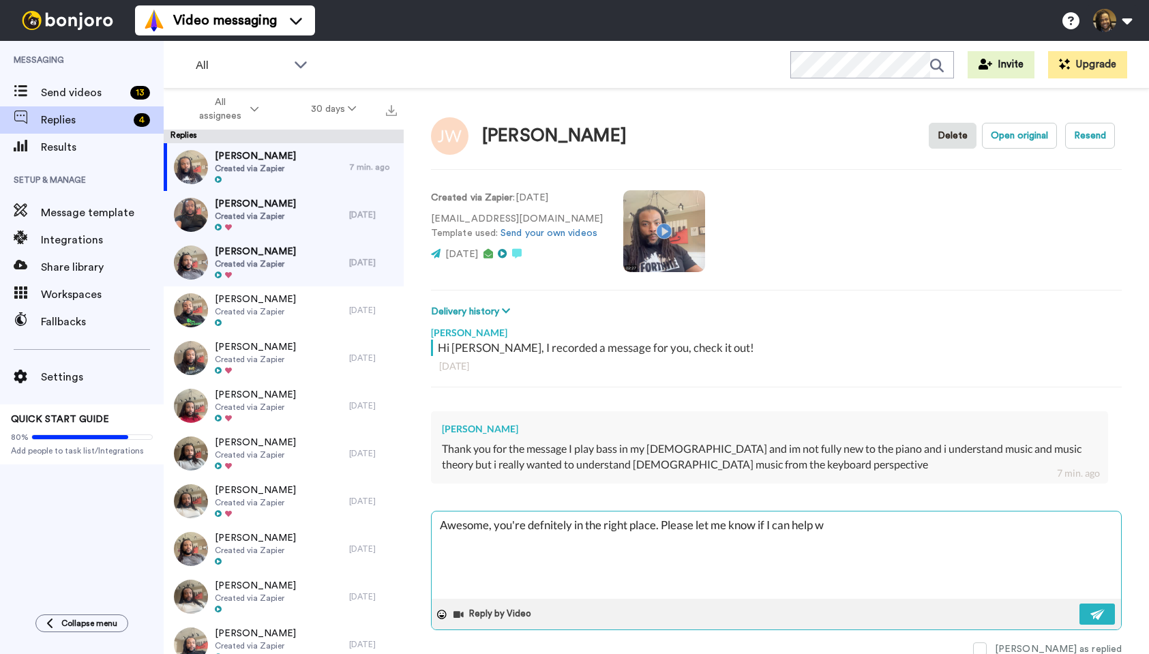
type textarea "x"
type textarea "Awesome, you're defnitely in the right place. Please let me know if I can help …"
type textarea "x"
type textarea "Awesome, you're defnitely in the right place. Please let me know if I can help …"
type textarea "x"
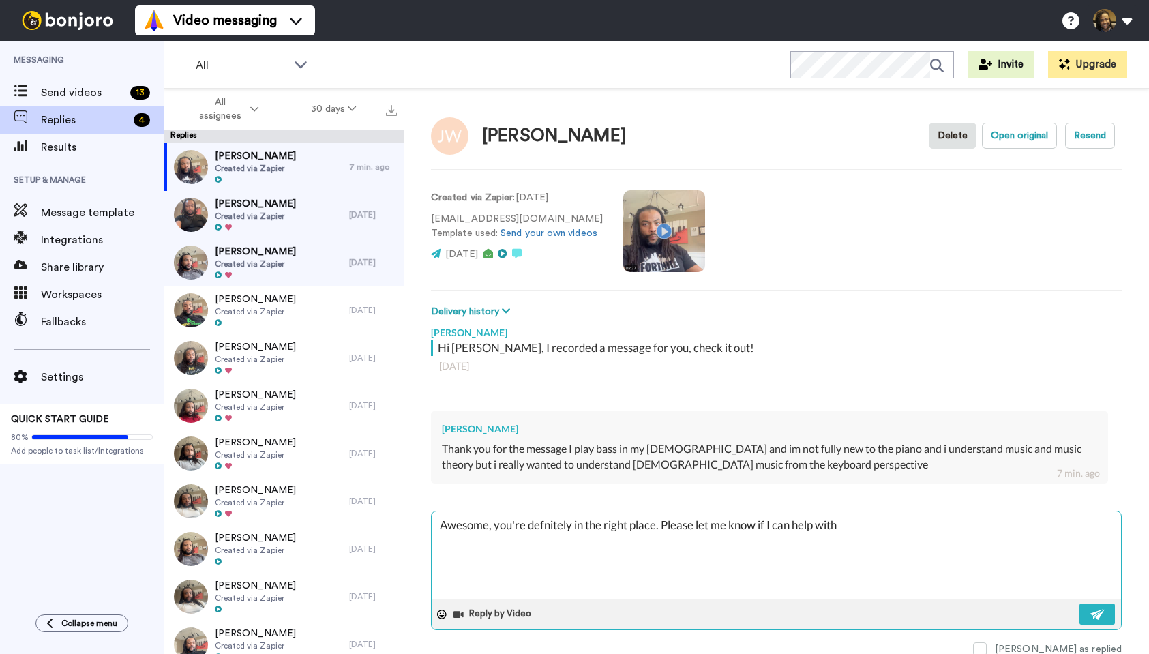
type textarea "Awesome, you're defnitely in the right place. Please let me know if I can help …"
type textarea "x"
type textarea "Awesome, you're defnitely in the right place. Please let me know if I can help …"
type textarea "x"
type textarea "Awesome, you're defnitely in the right place. Please let me know if I can help …"
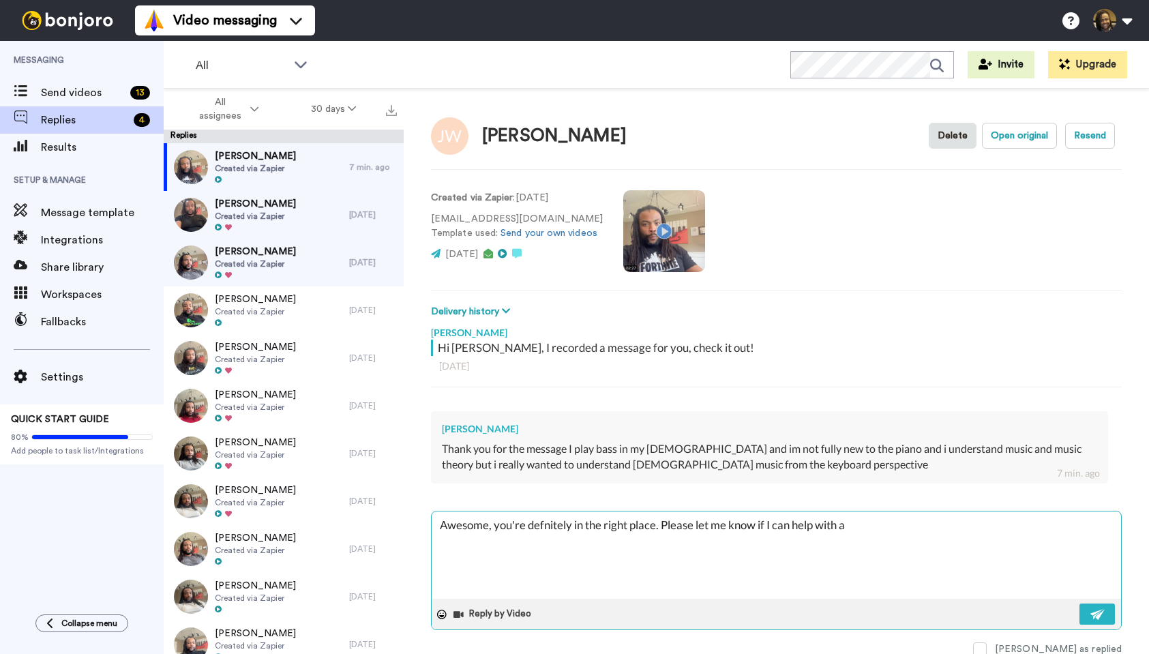
type textarea "x"
type textarea "Awesome, you're defnitely in the right place. Please let me know if I can help …"
type textarea "x"
type textarea "Awesome, you're defnitely in the right place. Please let me know if I can help …"
type textarea "x"
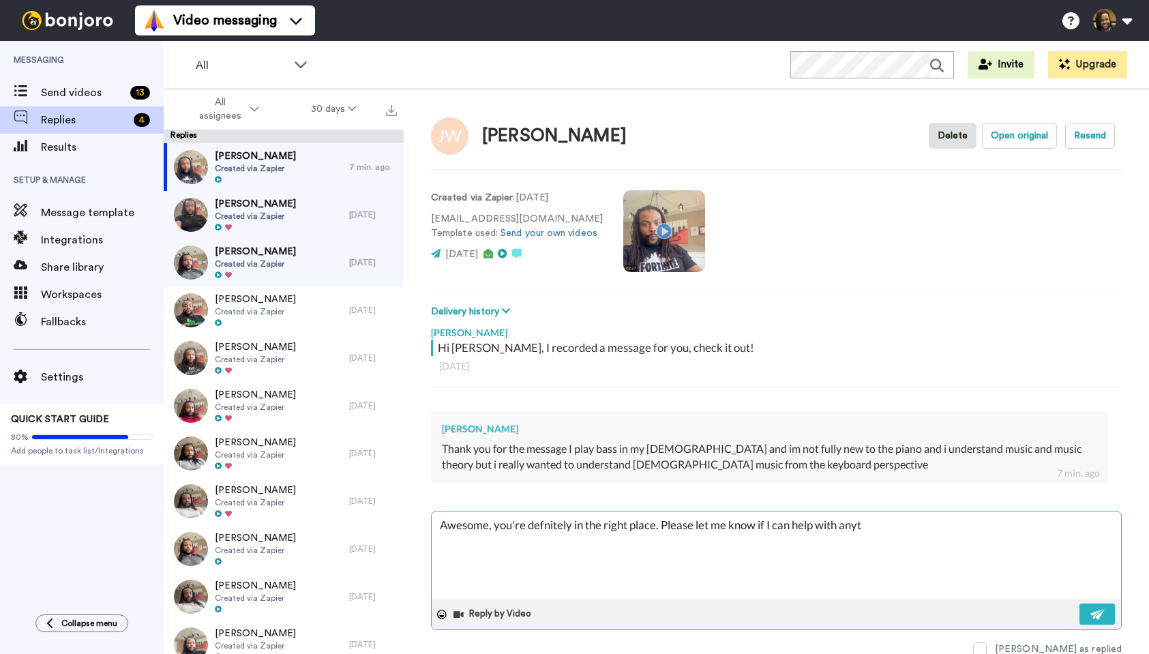
type textarea "Awesome, you're defnitely in the right place. Please let me know if I can help …"
type textarea "x"
type textarea "Awesome, you're defnitely in the right place. Please let me know if I can help …"
type textarea "x"
type textarea "Awesome, you're defnitely in the right place. Please let me know if I can help …"
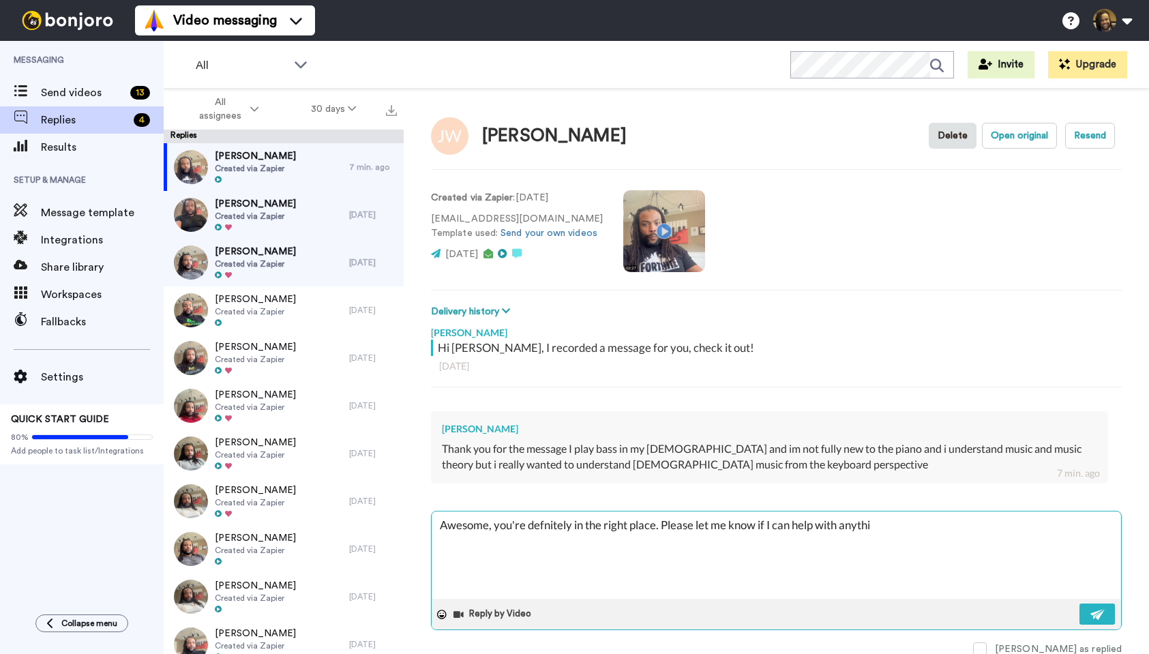
type textarea "x"
type textarea "Awesome, you're defnitely in the right place. Please let me know if I can help …"
type textarea "x"
type textarea "Awesome, you're defnitely in the right place. Please let me know if I can help …"
type textarea "x"
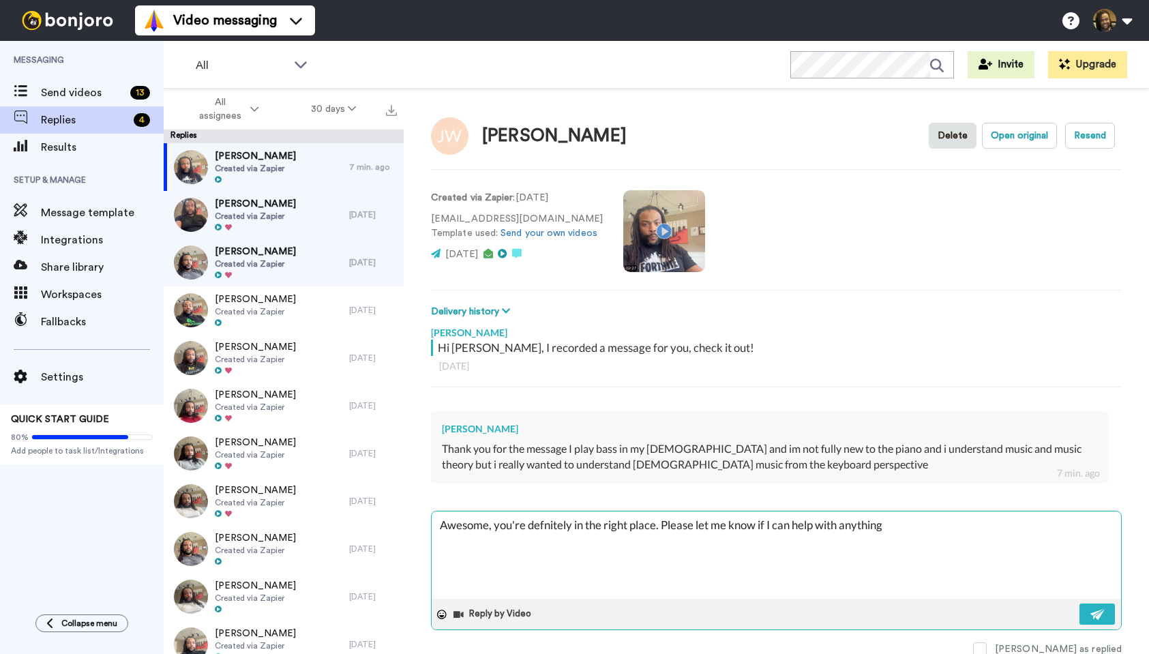
type textarea "Awesome, you're defnitely in the right place. Please let me know if I can help …"
type textarea "x"
type textarea "Awesome, you're defnitely in the right place. Please let me know if I can help …"
type textarea "x"
type textarea "Awesome, you're defnitely in the right place. Please let me know if I can help …"
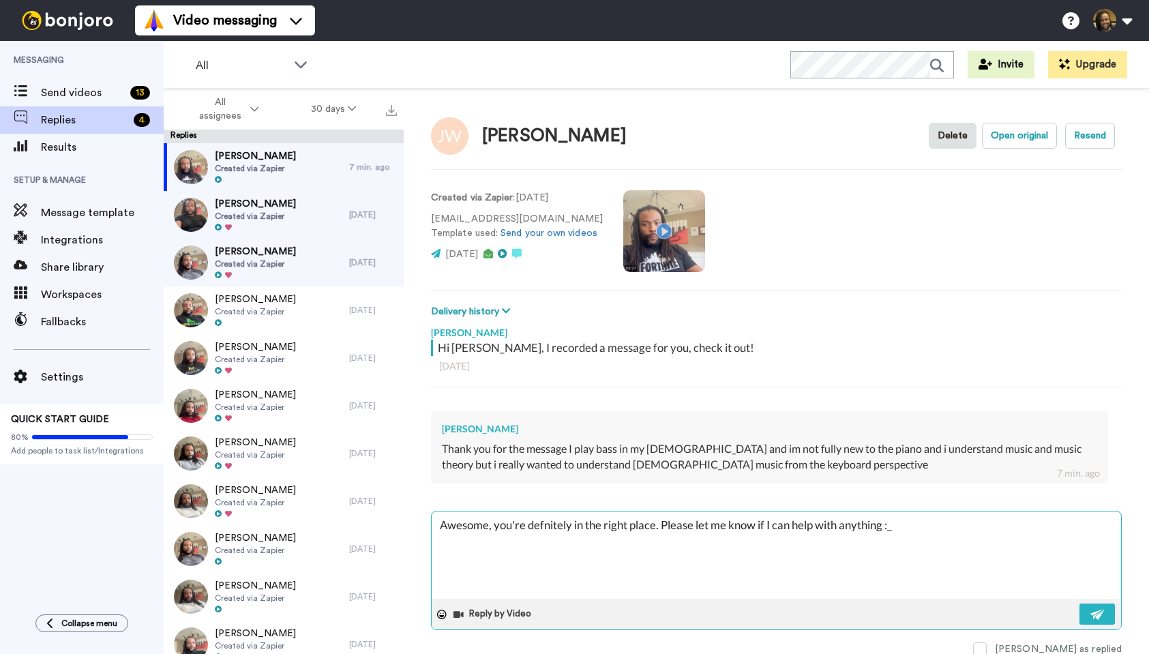
type textarea "x"
type textarea "Awesome, you're defnitely in the right place. Please let me know if I can help …"
type textarea "x"
type textarea "Awesome, you're defnitely in the right place. Please let me know if I can help …"
click at [1044, 594] on button at bounding box center [1096, 613] width 35 height 21
